Goal: Transaction & Acquisition: Download file/media

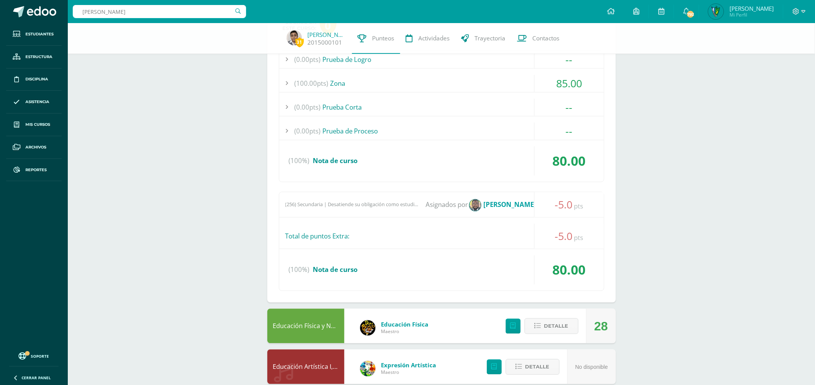
type input "nicolas romero"
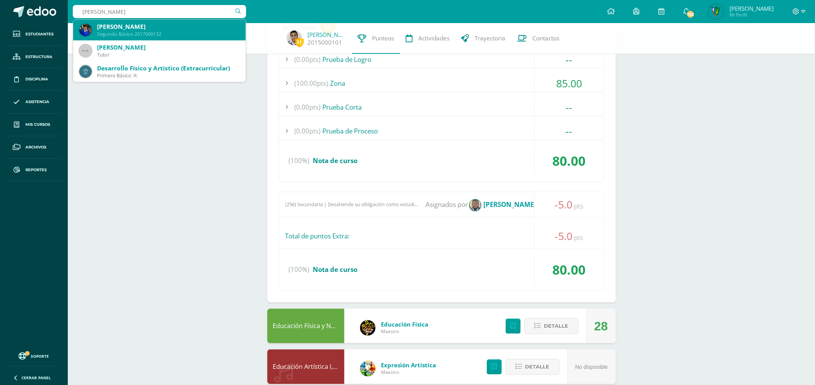
click at [157, 35] on div "Segundo Básico 2017000132" at bounding box center [168, 34] width 142 height 7
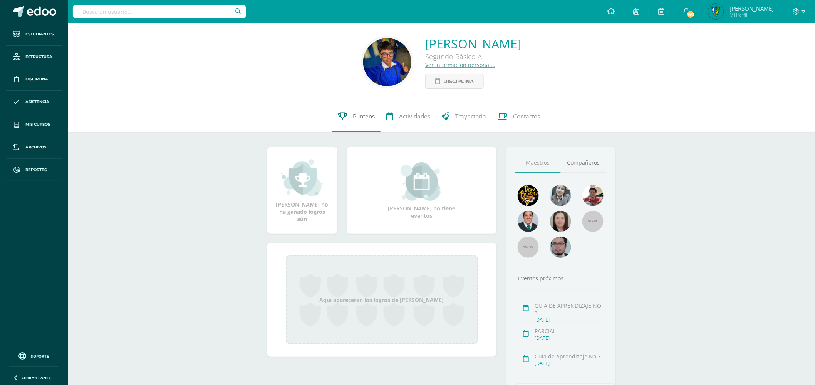
click at [360, 123] on link "Punteos" at bounding box center [356, 116] width 48 height 31
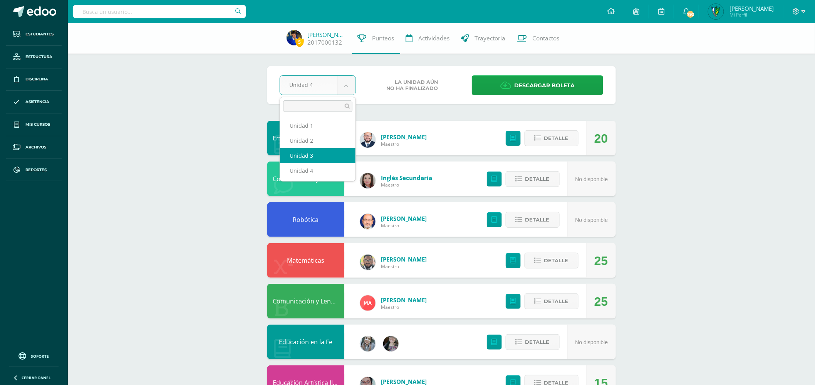
select select "Unidad 3"
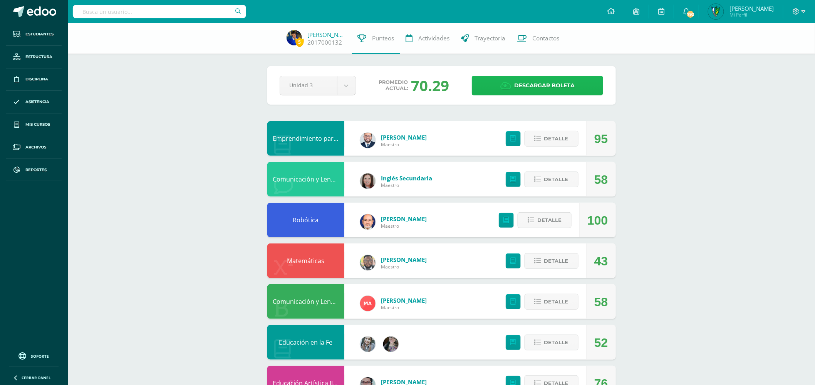
click at [520, 91] on span "Descargar boleta" at bounding box center [544, 85] width 60 height 19
click at [550, 34] on link "Contactos" at bounding box center [538, 38] width 54 height 31
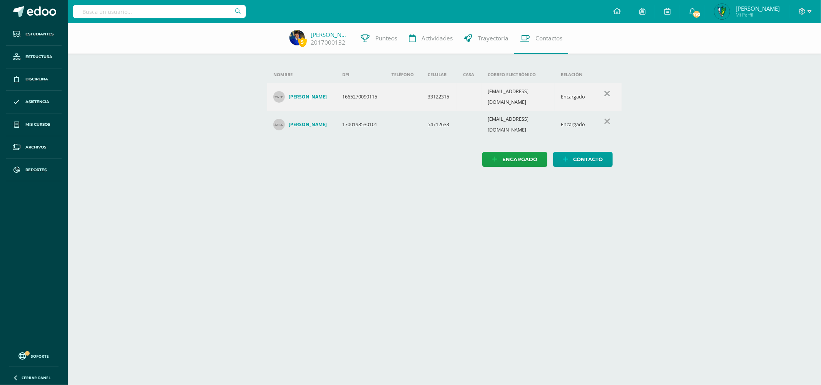
click at [306, 122] on h4 "[PERSON_NAME]" at bounding box center [308, 125] width 38 height 6
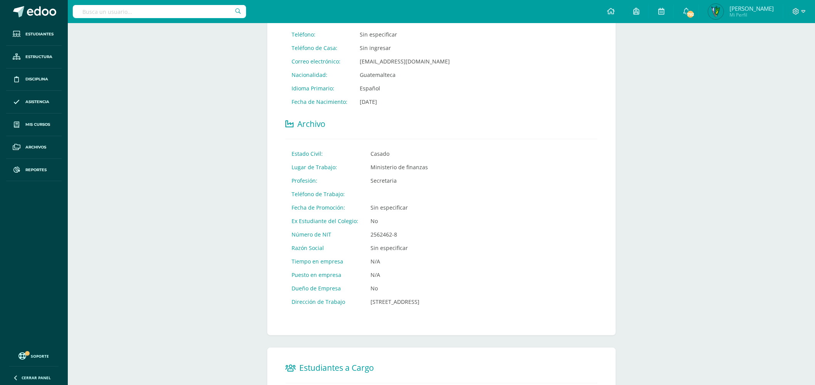
scroll to position [314, 0]
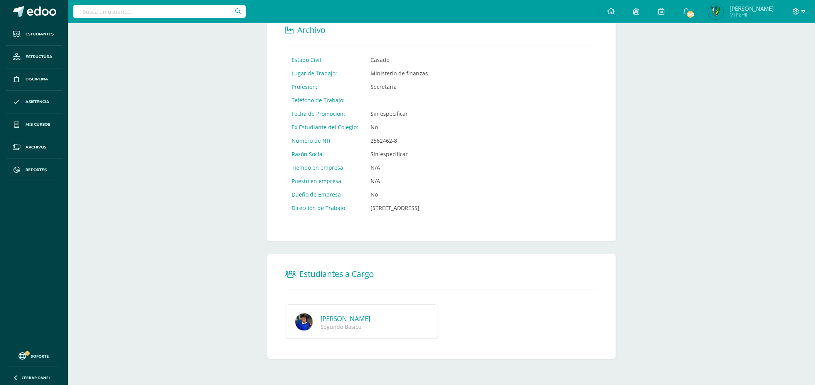
click at [185, 9] on input "text" at bounding box center [159, 11] width 173 height 13
type input "orantes succini"
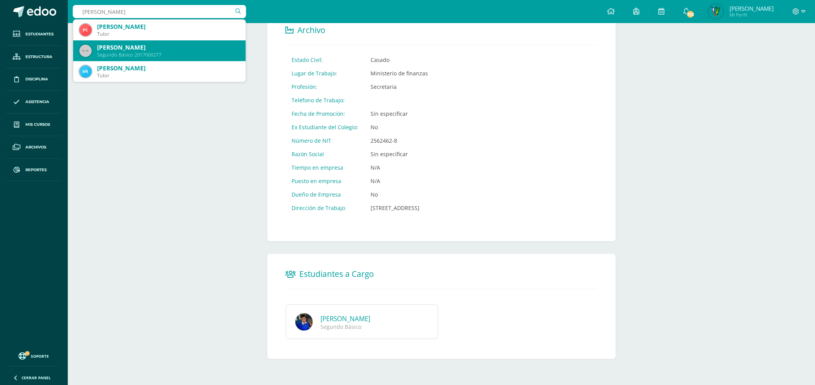
click at [156, 49] on div "Daniel Joaquín Orantes Suchini" at bounding box center [168, 48] width 142 height 8
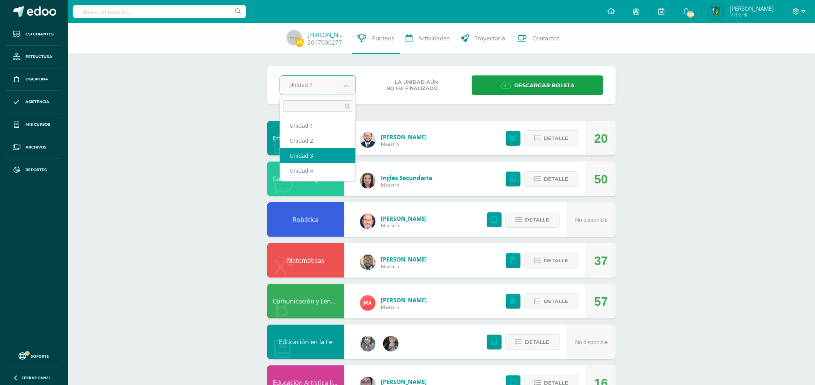
select select "Unidad 3"
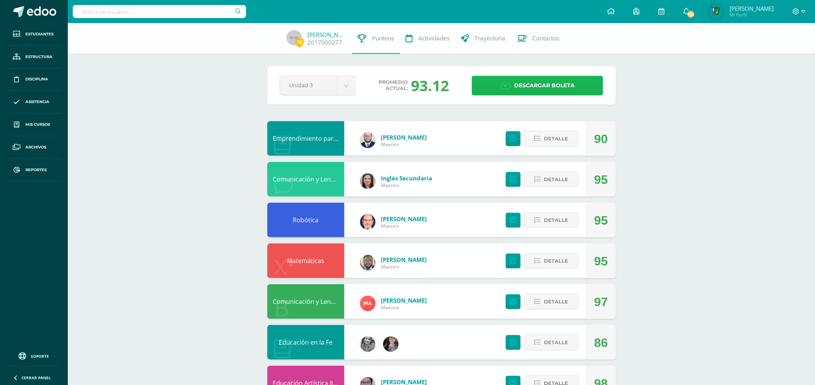
click at [545, 90] on span "Descargar boleta" at bounding box center [544, 85] width 60 height 19
click at [176, 8] on input "text" at bounding box center [159, 11] width 173 height 13
type input "luis rojas"
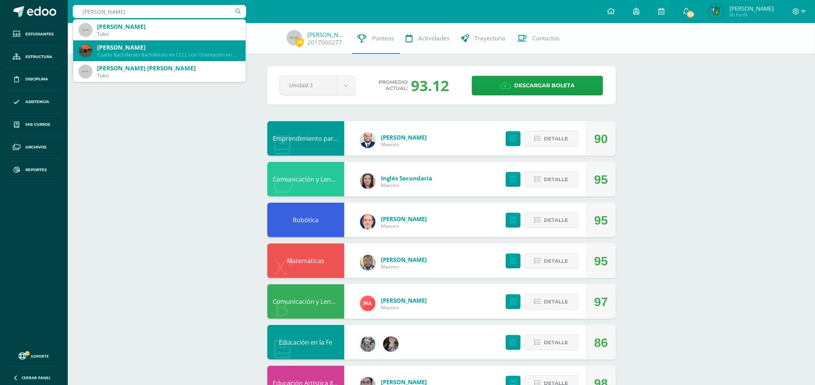
click at [181, 45] on div "Luis Fernando Rojas Flores" at bounding box center [168, 48] width 142 height 8
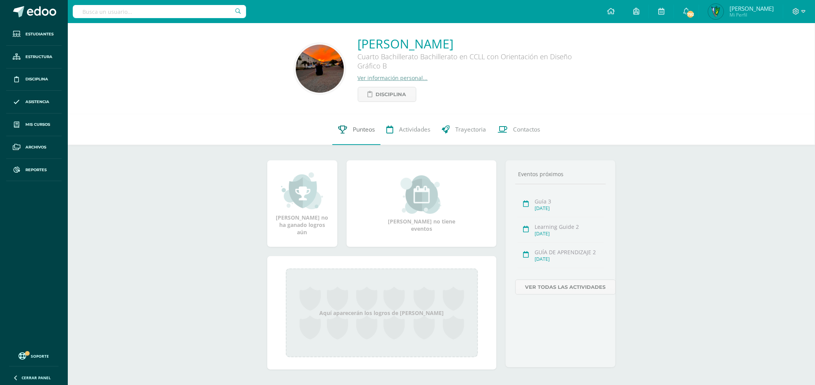
click at [368, 126] on link "Punteos" at bounding box center [356, 129] width 48 height 31
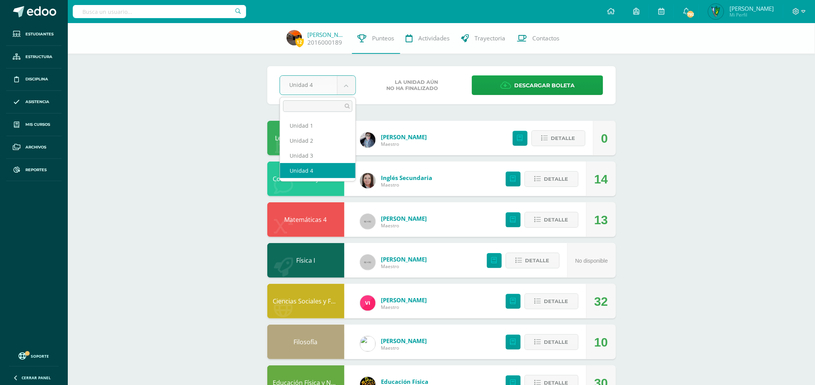
select select "Unidad 3"
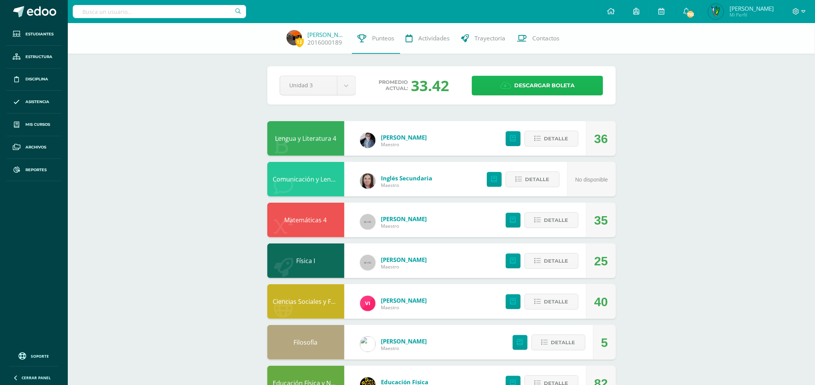
click at [522, 85] on span "Descargar boleta" at bounding box center [544, 85] width 60 height 19
